Goal: Find specific page/section: Find specific page/section

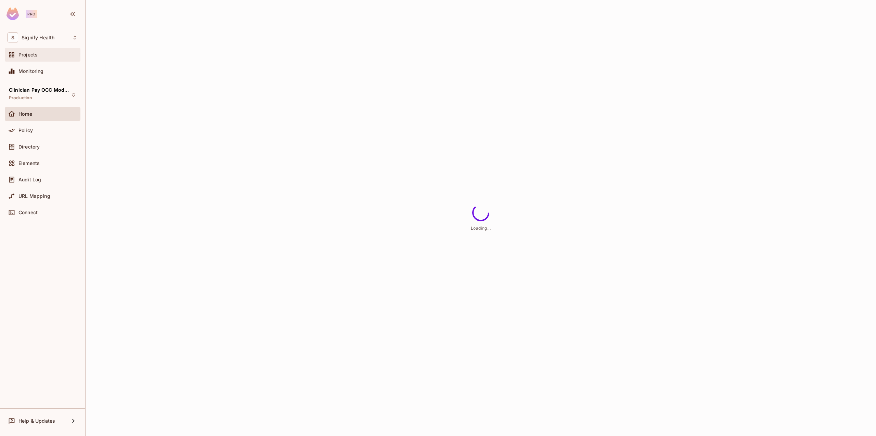
click at [39, 50] on div "Projects" at bounding box center [43, 55] width 76 height 14
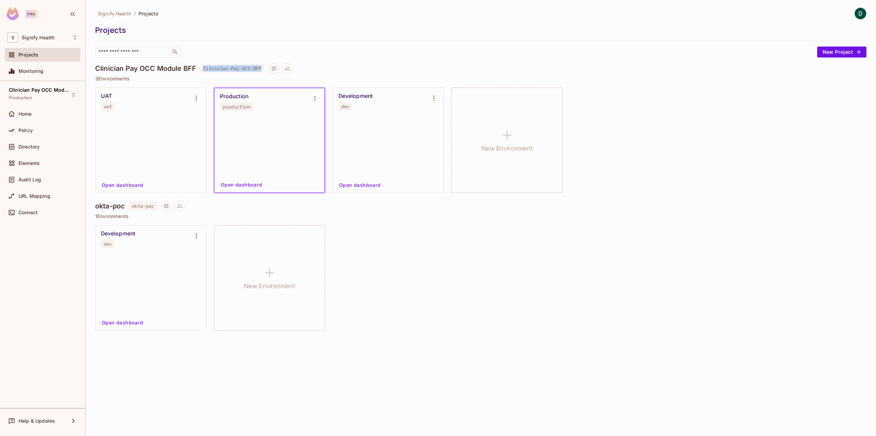
drag, startPoint x: 204, startPoint y: 68, endPoint x: 264, endPoint y: 69, distance: 60.9
click at [264, 69] on span "Clinician-Pay-OCC-BFF" at bounding box center [232, 68] width 64 height 9
copy span "Clinician-Pay-OCC-BFF"
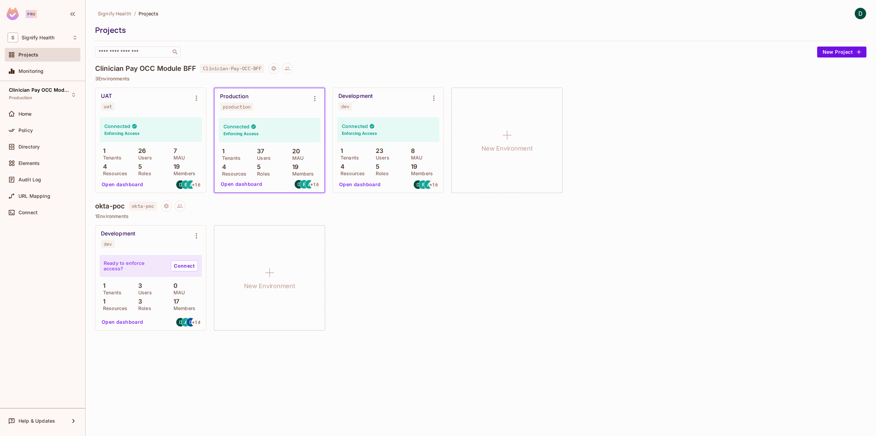
click at [190, 78] on p "3 Environments" at bounding box center [480, 78] width 771 height 5
click at [192, 68] on h4 "Clinician Pay OCC Module BFF" at bounding box center [145, 68] width 101 height 8
click at [190, 97] on button "Environment settings" at bounding box center [197, 98] width 14 height 14
click at [194, 83] on div at bounding box center [438, 218] width 876 height 436
